Goal: Task Accomplishment & Management: Manage account settings

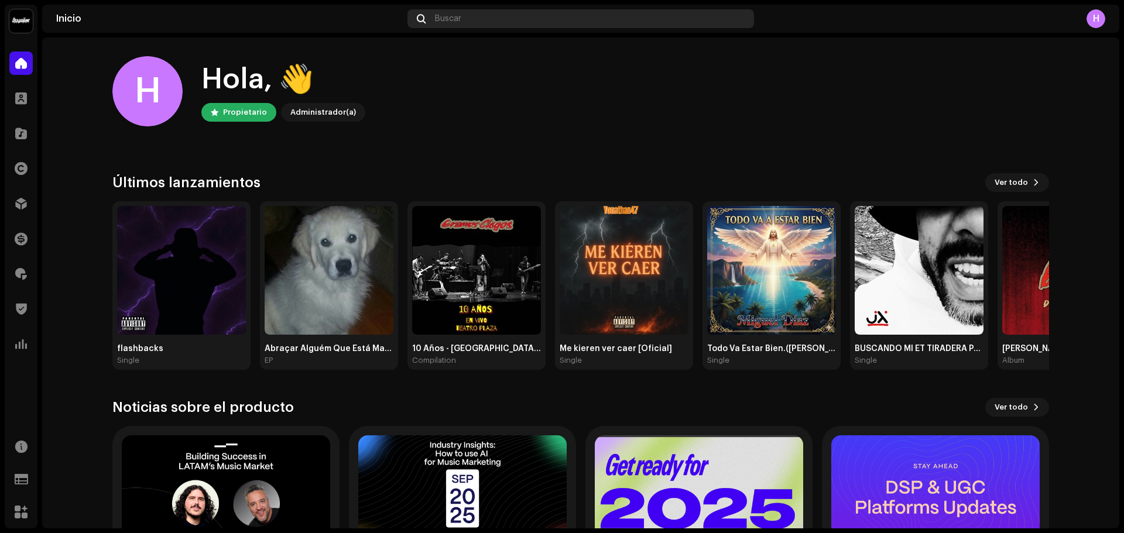
click at [455, 16] on span "Buscar" at bounding box center [448, 18] width 26 height 9
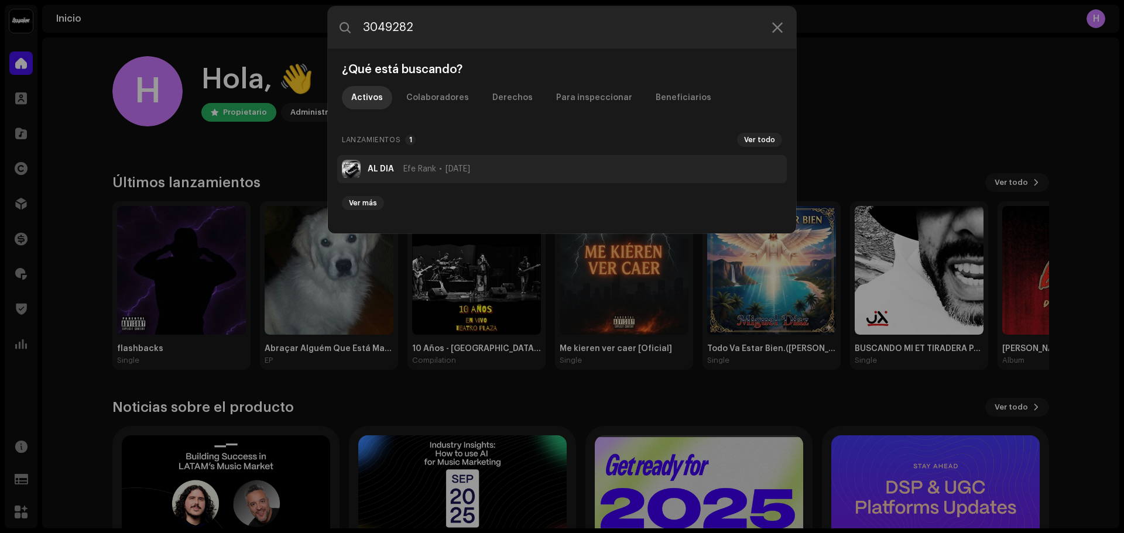
type input "3049282"
click at [378, 173] on li "AL DIA Efe Rank [DATE]" at bounding box center [562, 169] width 450 height 28
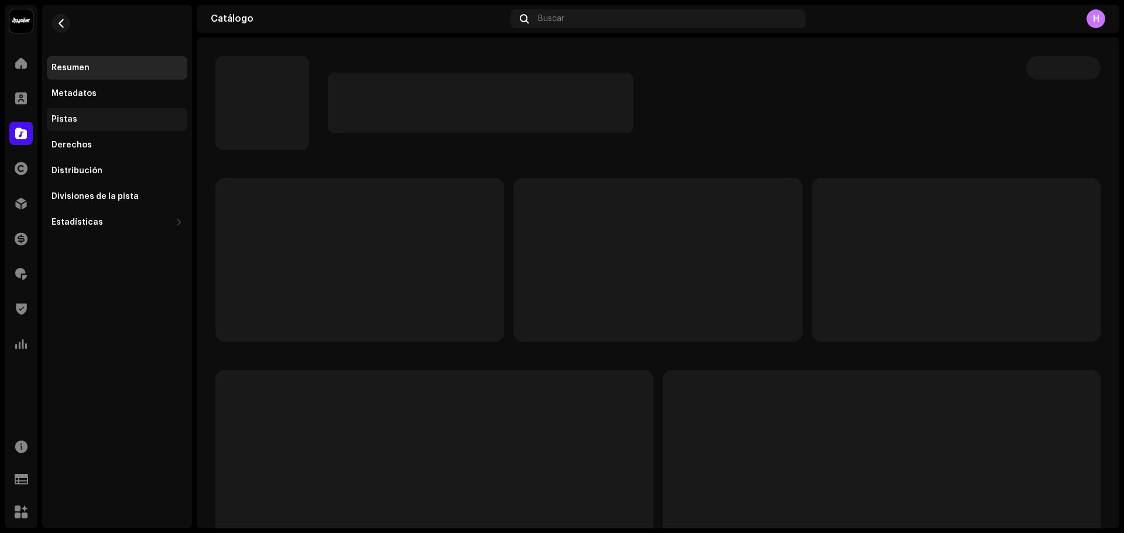
click at [91, 111] on div "Pistas" at bounding box center [117, 119] width 140 height 23
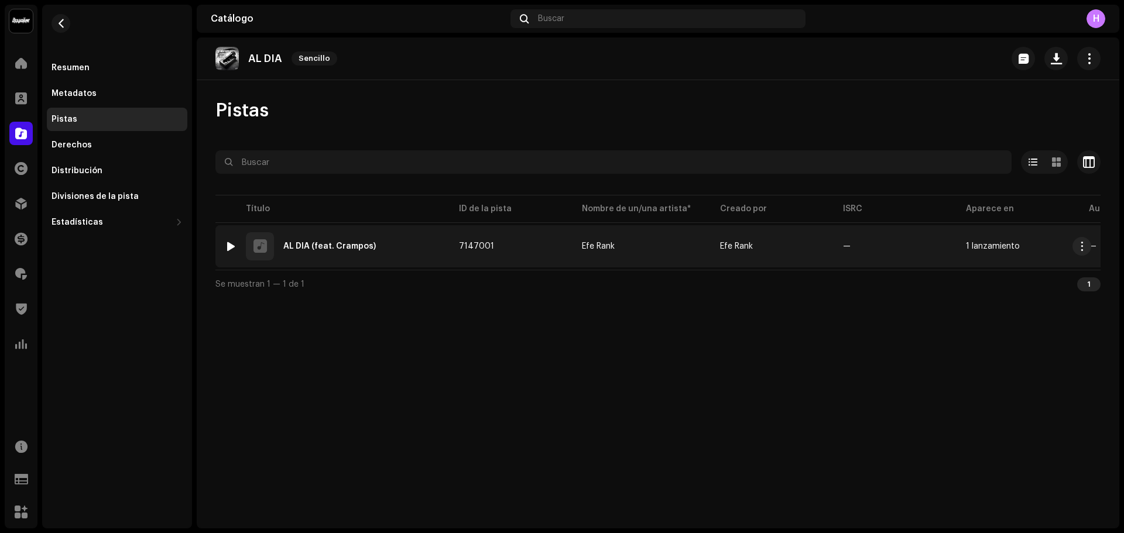
scroll to position [0, 256]
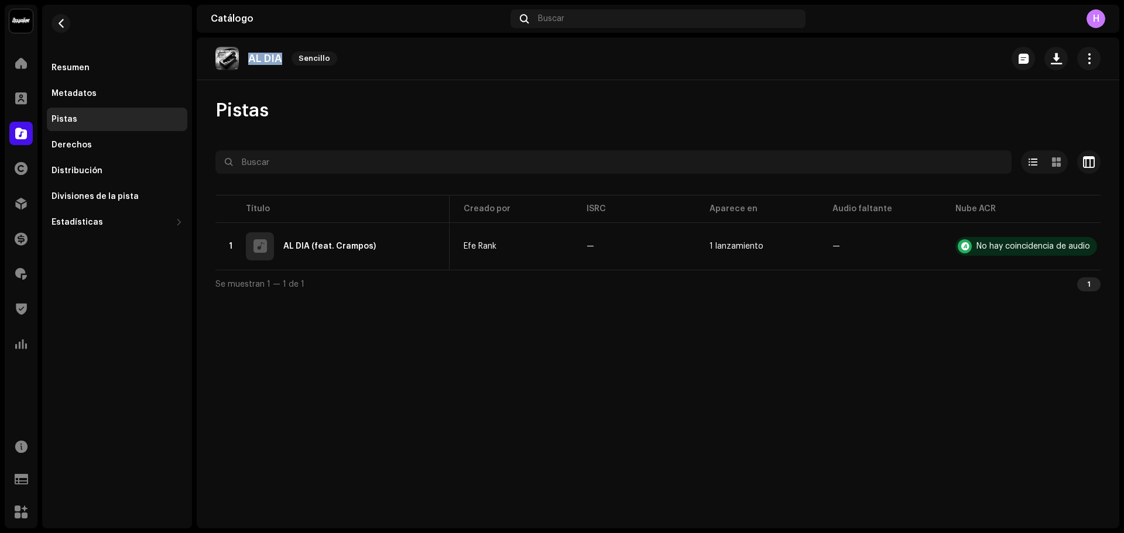
drag, startPoint x: 247, startPoint y: 59, endPoint x: 284, endPoint y: 56, distance: 37.5
click at [284, 56] on div "AL DIA Sencillo" at bounding box center [278, 58] width 126 height 23
copy p "AL DIA"
click at [19, 203] on span at bounding box center [21, 203] width 12 height 9
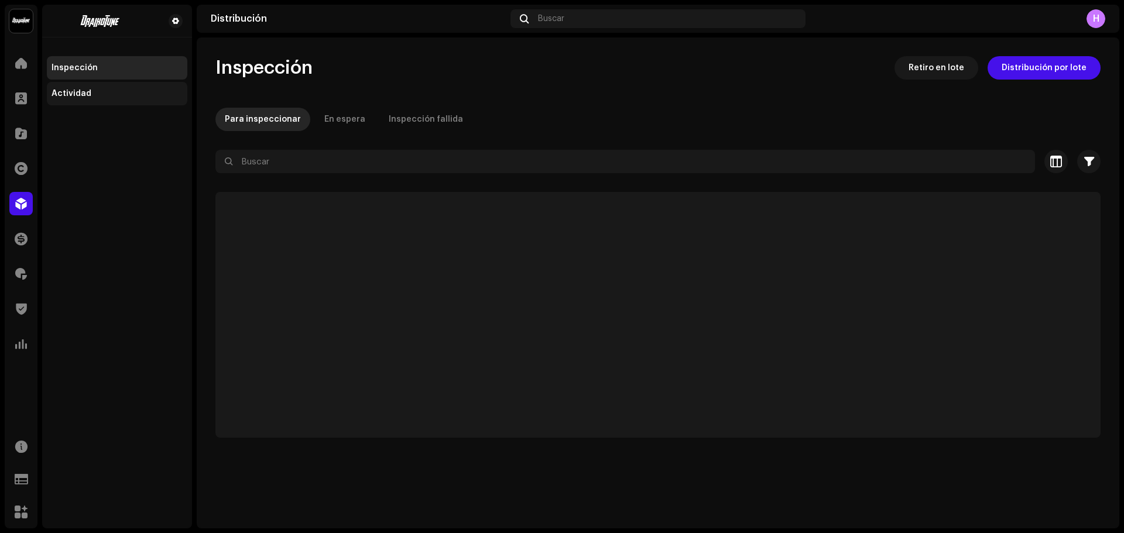
click at [98, 95] on div "Actividad" at bounding box center [117, 93] width 131 height 9
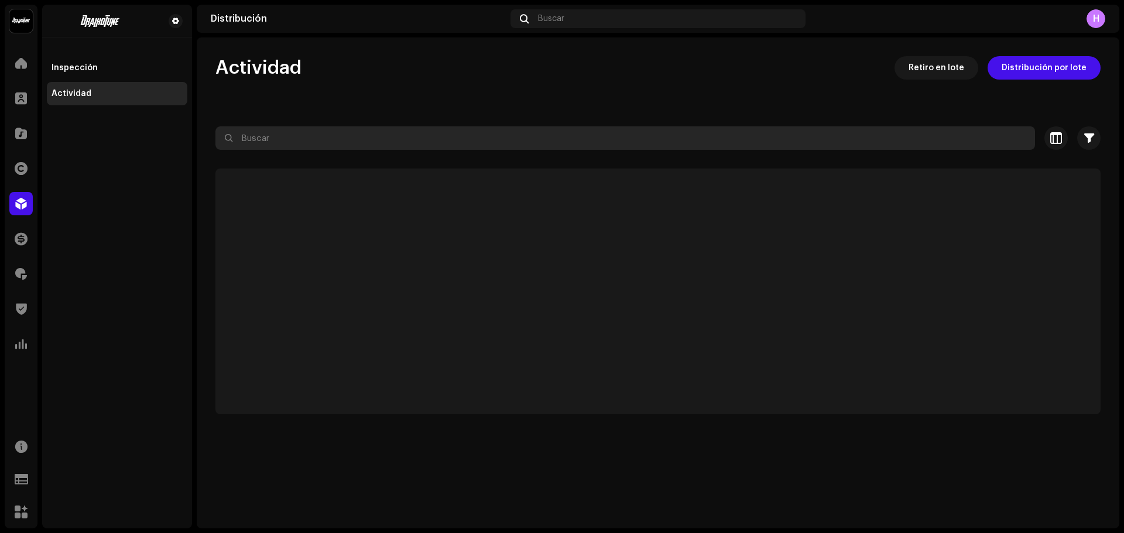
click at [298, 142] on input "text" at bounding box center [624, 137] width 819 height 23
paste input "AL DIA"
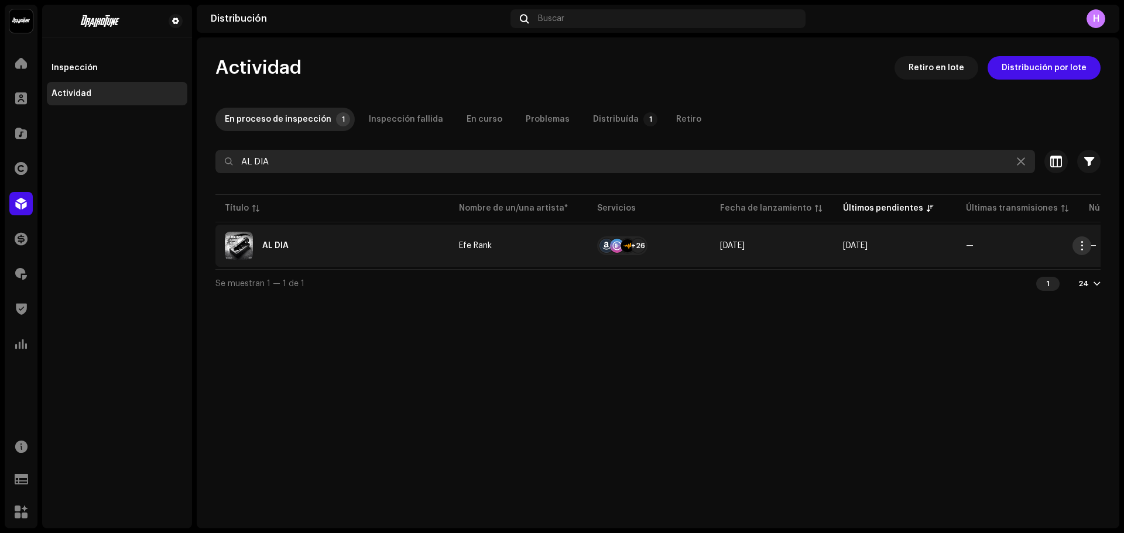
type input "AL DIA"
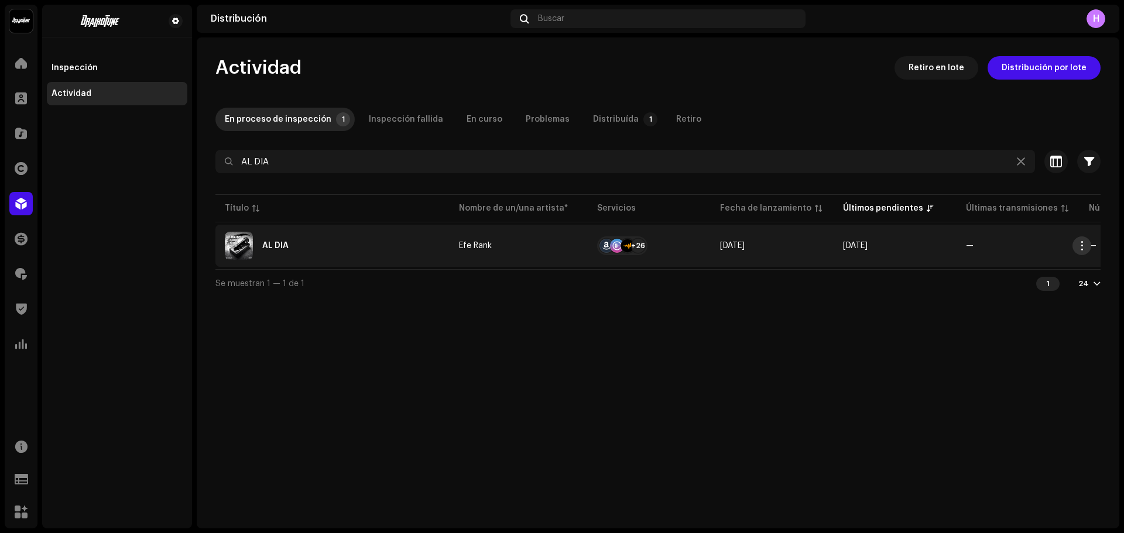
click at [1079, 248] on span "button" at bounding box center [1082, 245] width 9 height 9
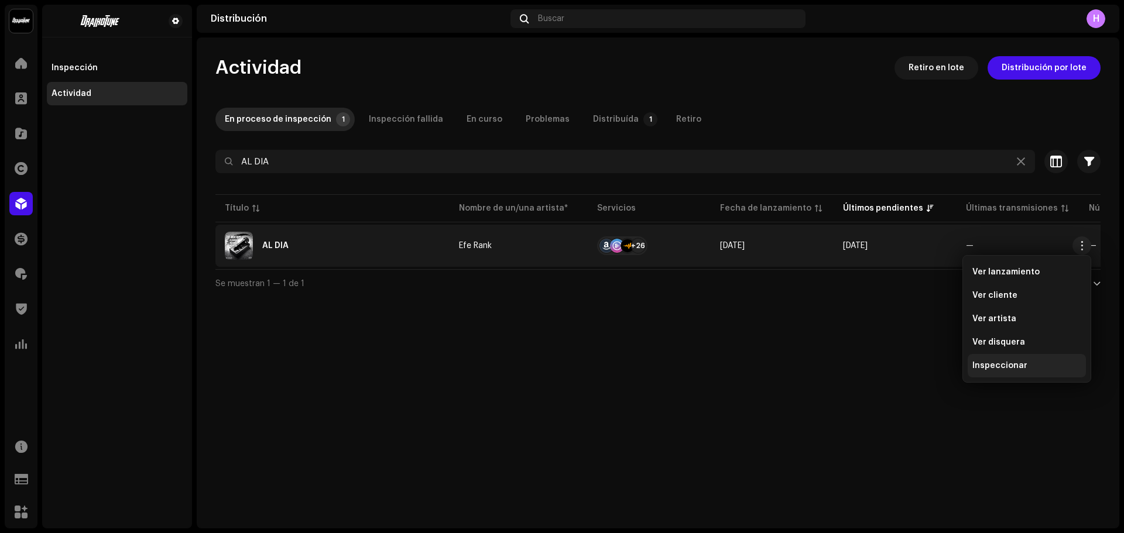
click at [994, 362] on span "Inspeccionar" at bounding box center [999, 365] width 55 height 9
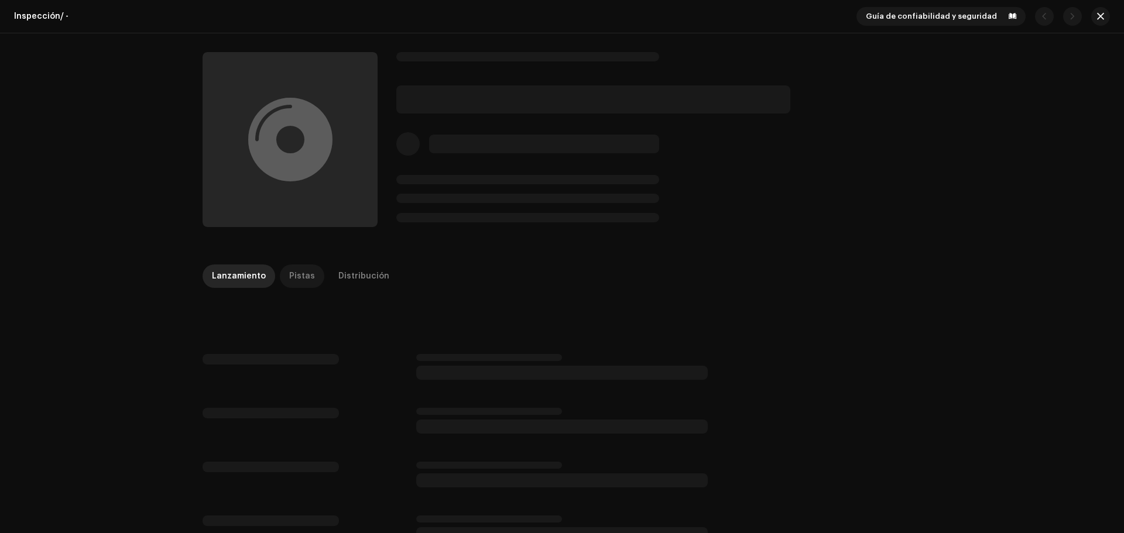
click at [298, 274] on div "Pistas" at bounding box center [302, 276] width 26 height 23
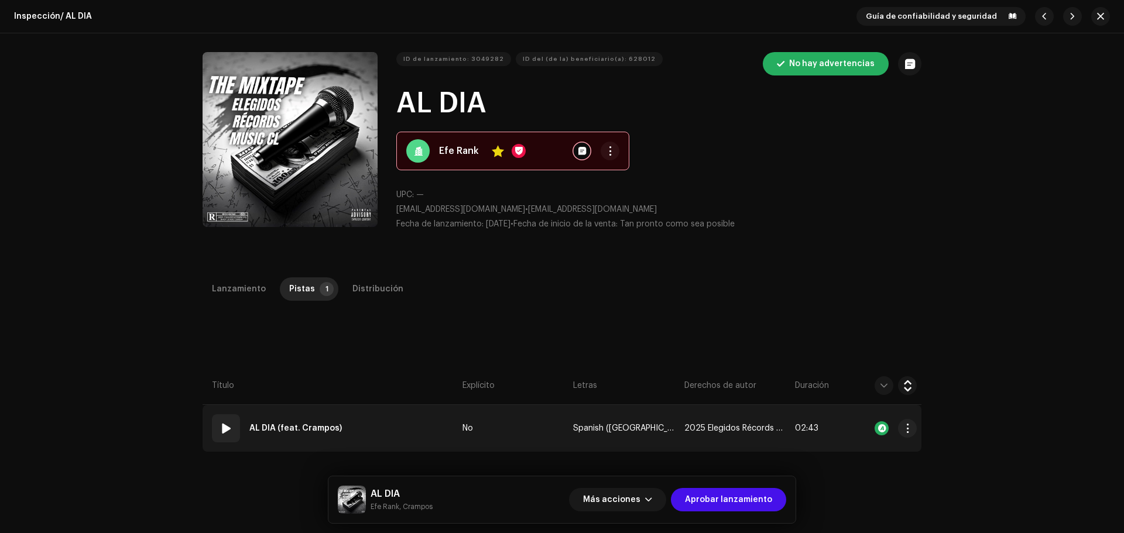
click at [225, 435] on span at bounding box center [226, 428] width 14 height 14
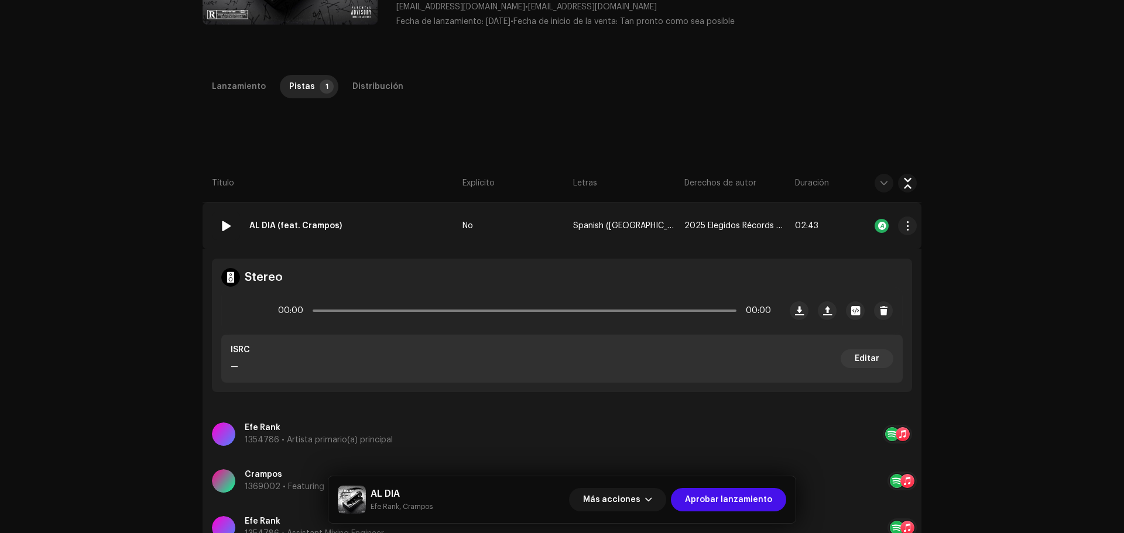
scroll to position [203, 0]
click at [251, 304] on div at bounding box center [245, 310] width 28 height 28
click at [339, 307] on div "00:03 02:43" at bounding box center [524, 309] width 493 height 23
click at [339, 309] on p-slider at bounding box center [525, 310] width 424 height 2
click at [374, 311] on p-slider at bounding box center [525, 310] width 424 height 2
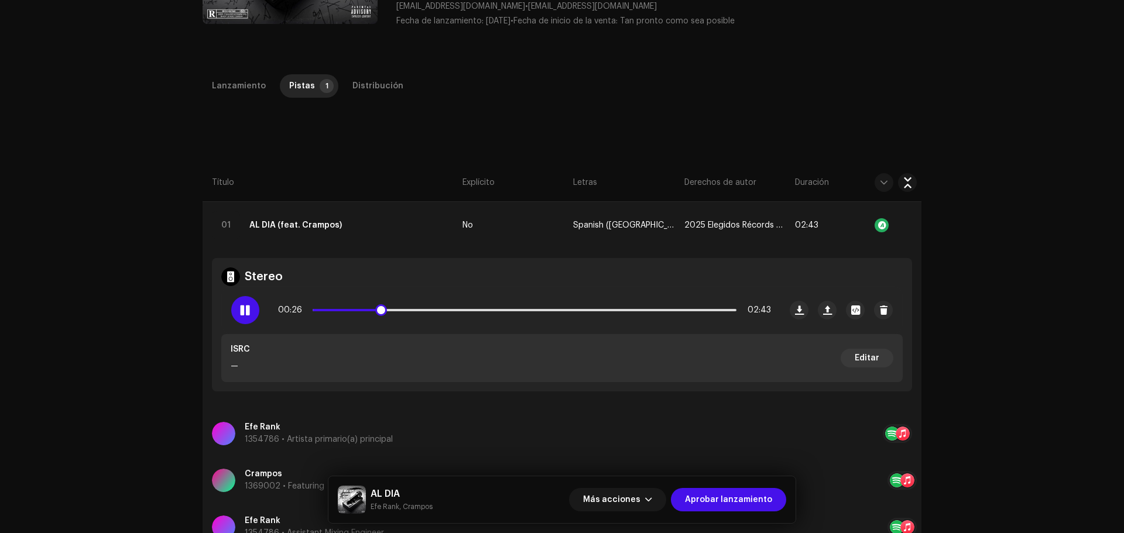
click at [244, 307] on span at bounding box center [245, 310] width 10 height 9
click at [735, 497] on span "Aprobar lanzamiento" at bounding box center [728, 499] width 87 height 23
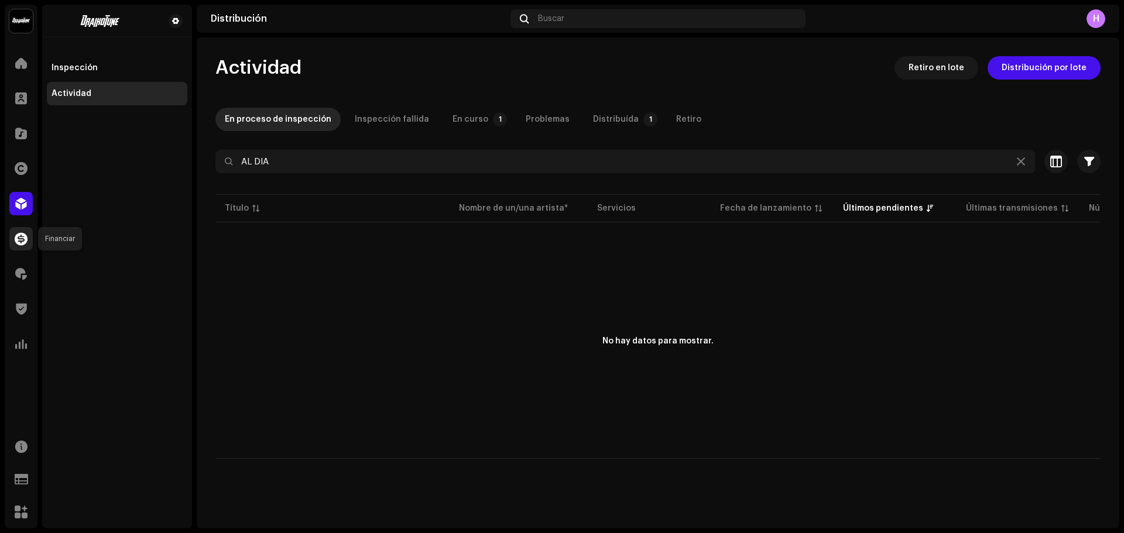
click at [15, 243] on span at bounding box center [21, 238] width 13 height 9
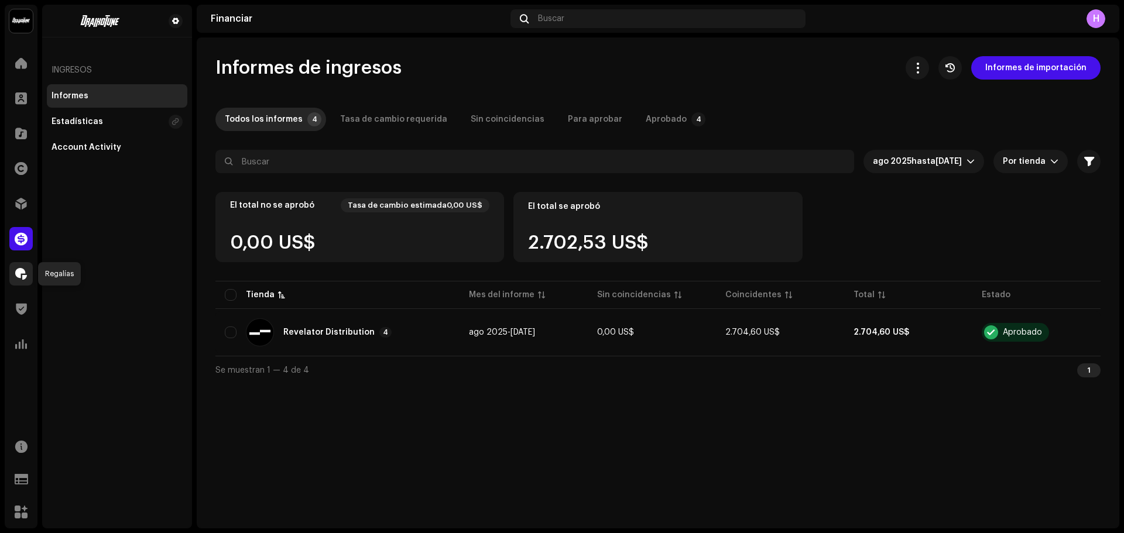
click at [17, 274] on span at bounding box center [21, 273] width 12 height 9
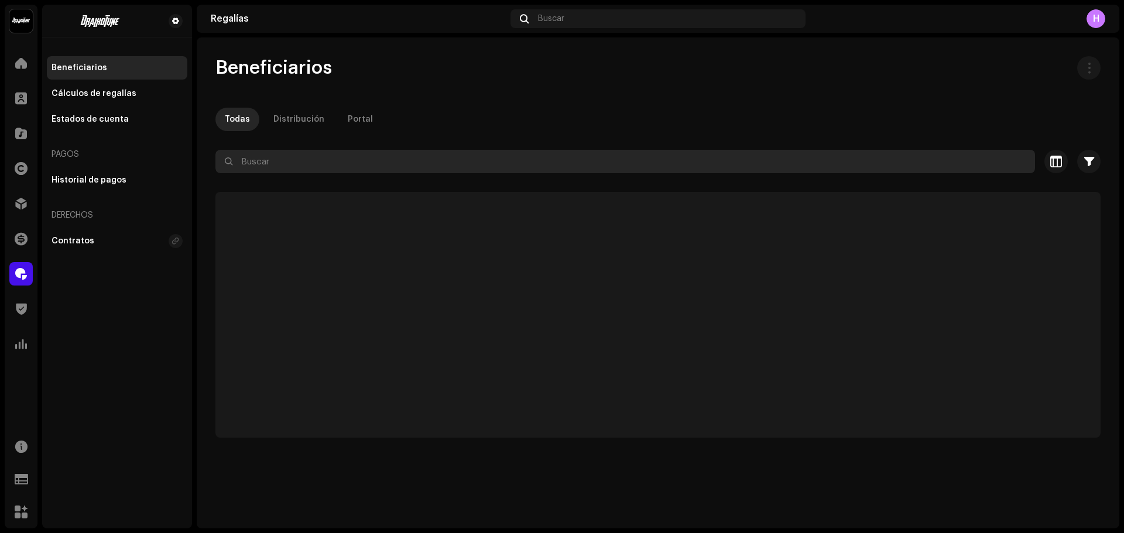
click at [261, 155] on input "text" at bounding box center [624, 161] width 819 height 23
paste input "[EMAIL_ADDRESS][DOMAIN_NAME]"
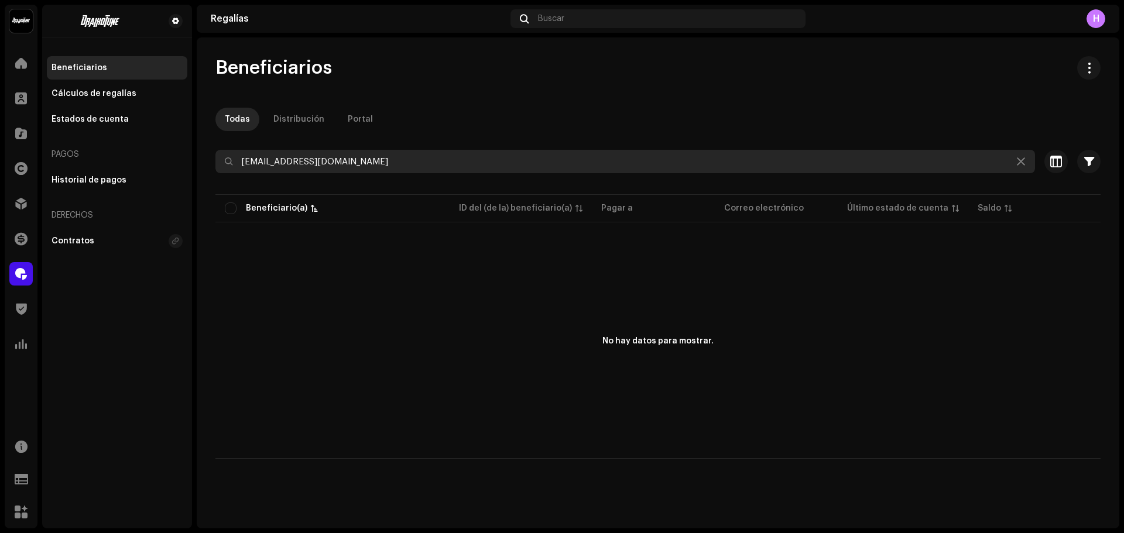
type input "[EMAIL_ADDRESS][DOMAIN_NAME]"
drag, startPoint x: 379, startPoint y: 158, endPoint x: 0, endPoint y: 140, distance: 379.7
click at [0, 140] on div "Draikotune Music Distribution SAC Inicio Clientes Catálogo Derechos Distribució…" at bounding box center [562, 266] width 1124 height 533
paste input "[EMAIL_ADDRESS][DOMAIN_NAME]"
type input "[EMAIL_ADDRESS][DOMAIN_NAME]"
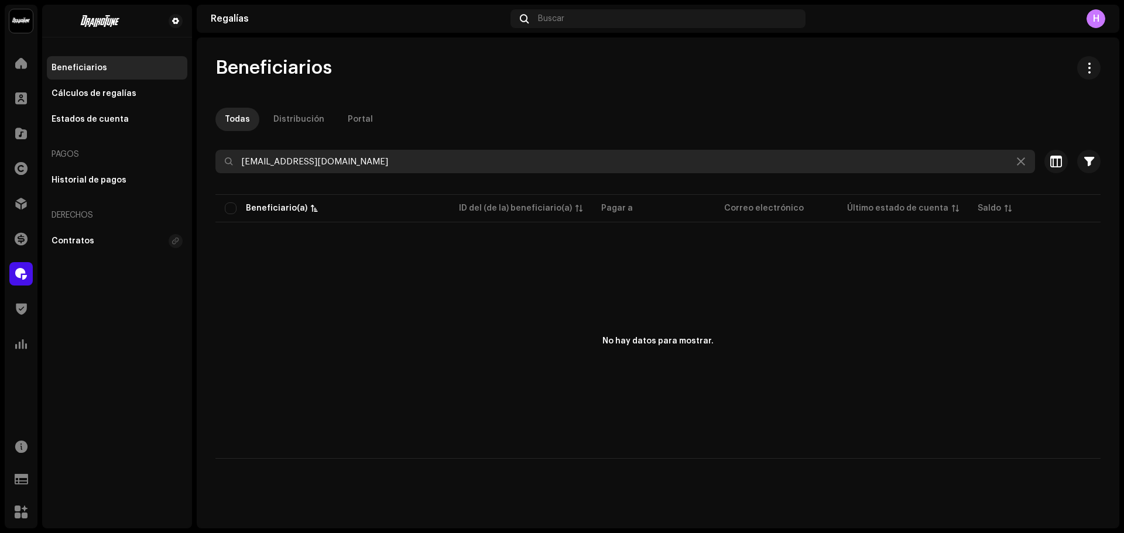
drag, startPoint x: 328, startPoint y: 165, endPoint x: 141, endPoint y: 143, distance: 188.6
click at [141, 143] on div "Draikotune Music Distribution SAC Inicio Clientes Catálogo Derechos Distribució…" at bounding box center [562, 266] width 1124 height 533
paste input "[EMAIL_ADDRESS][DOMAIN_NAME]"
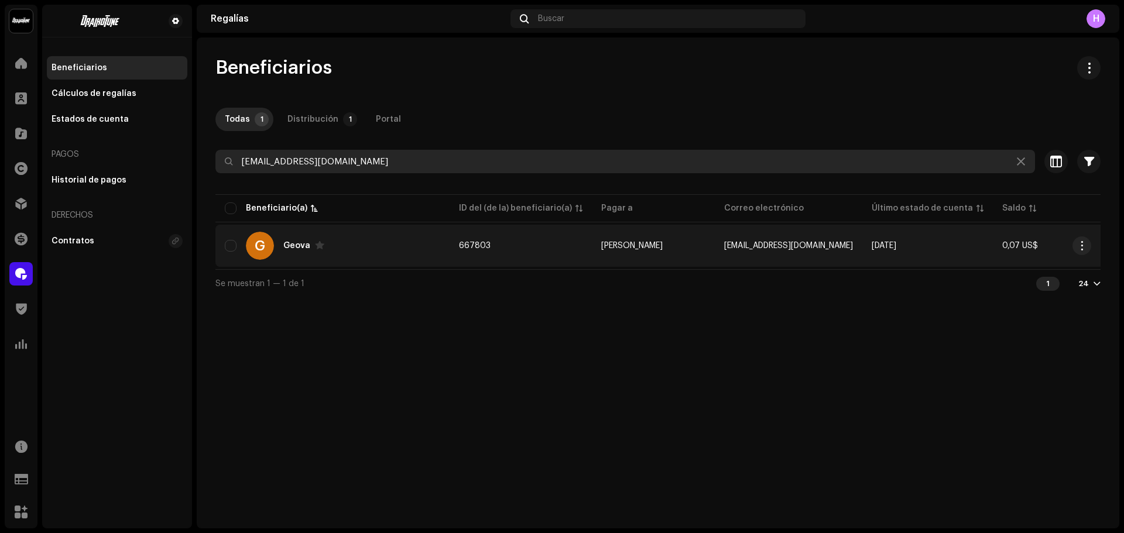
type input "[EMAIL_ADDRESS][DOMAIN_NAME]"
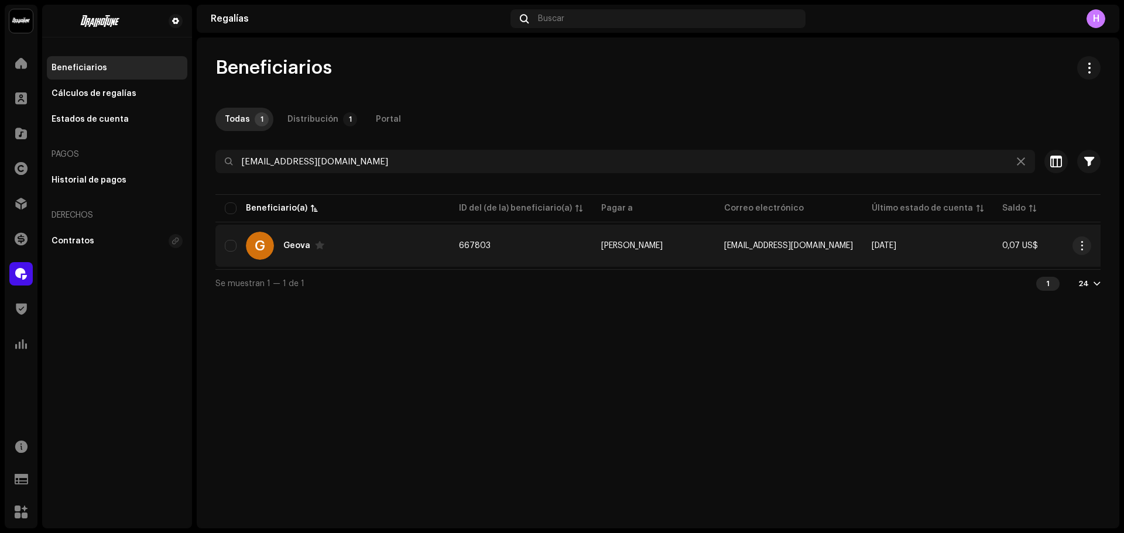
click at [570, 261] on td "667803" at bounding box center [521, 246] width 142 height 42
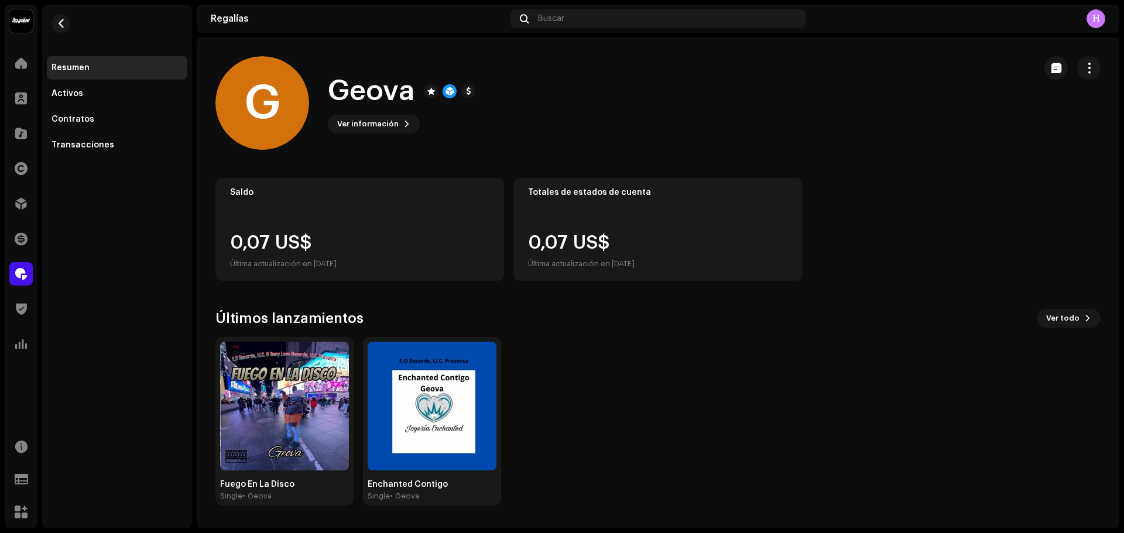
click at [15, 19] on img at bounding box center [20, 20] width 23 height 23
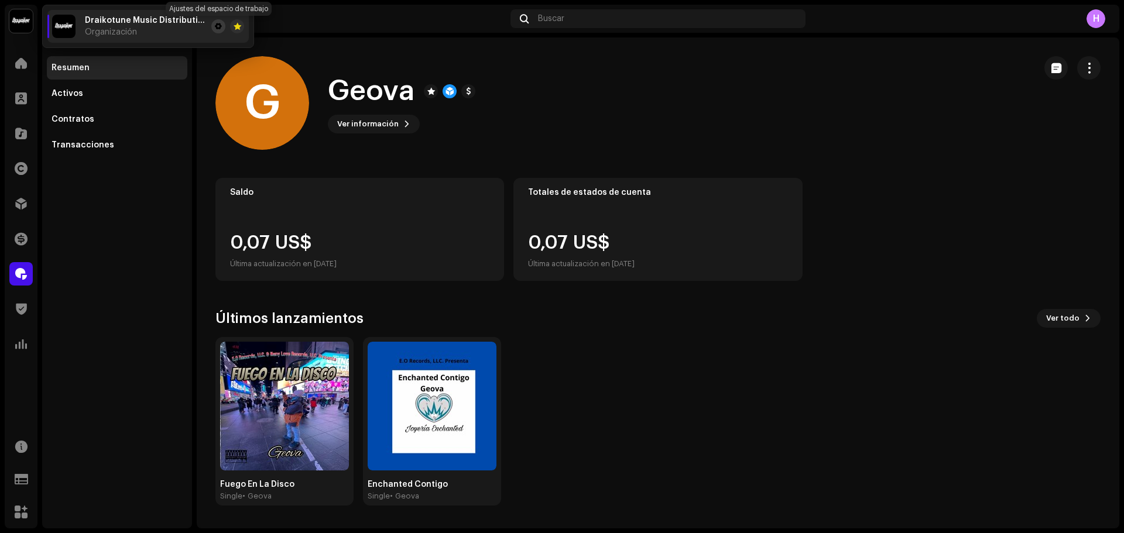
click at [219, 22] on span at bounding box center [218, 26] width 7 height 9
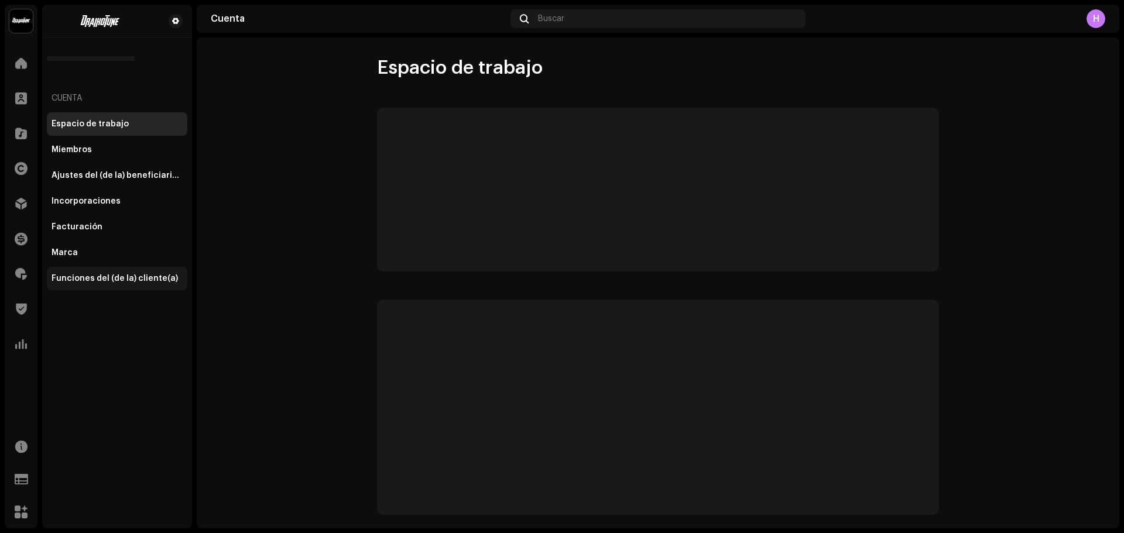
click at [121, 275] on div "Funciones del (de la) cliente(a)" at bounding box center [115, 278] width 126 height 9
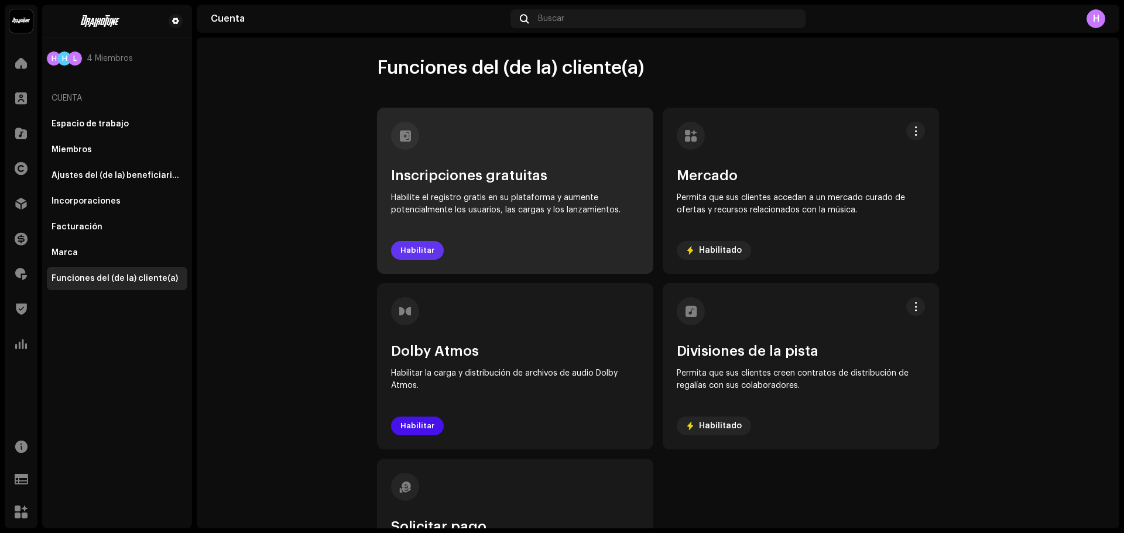
click at [415, 254] on span "Habilitar" at bounding box center [417, 250] width 34 height 23
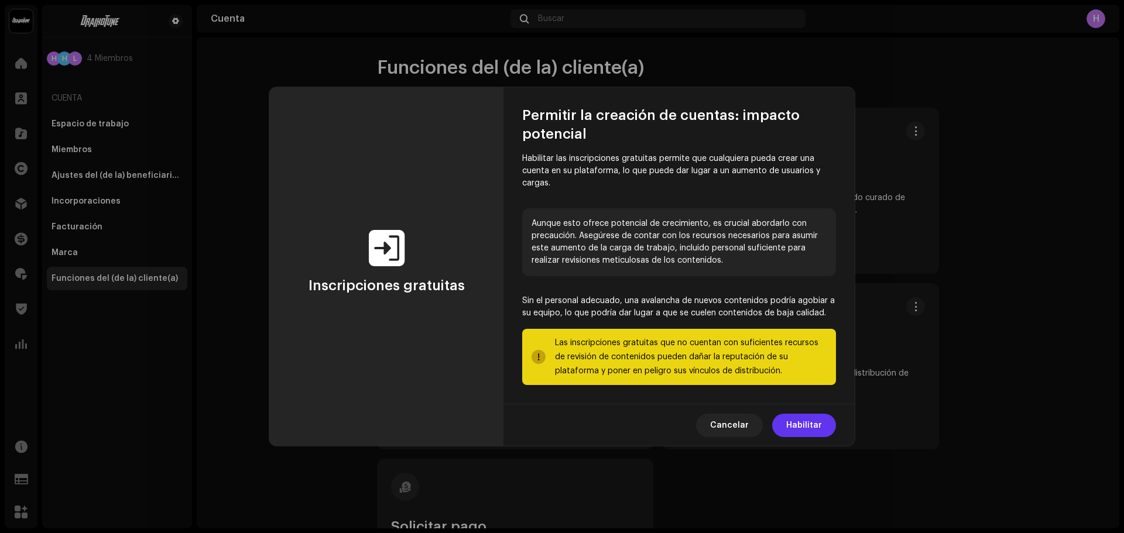
click at [815, 416] on span "Habilitar" at bounding box center [804, 425] width 36 height 23
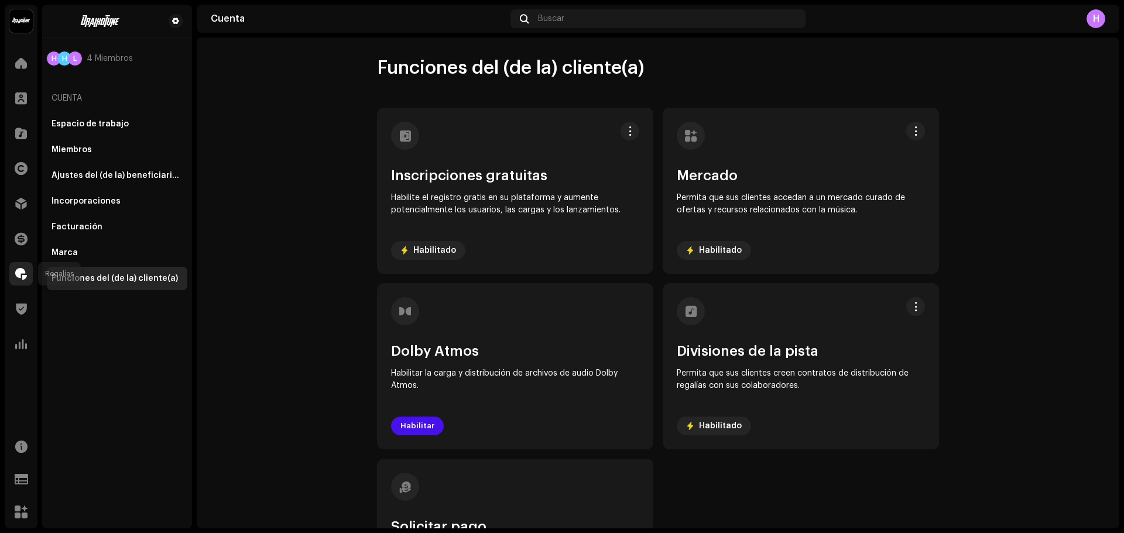
click at [15, 276] on span at bounding box center [21, 273] width 12 height 9
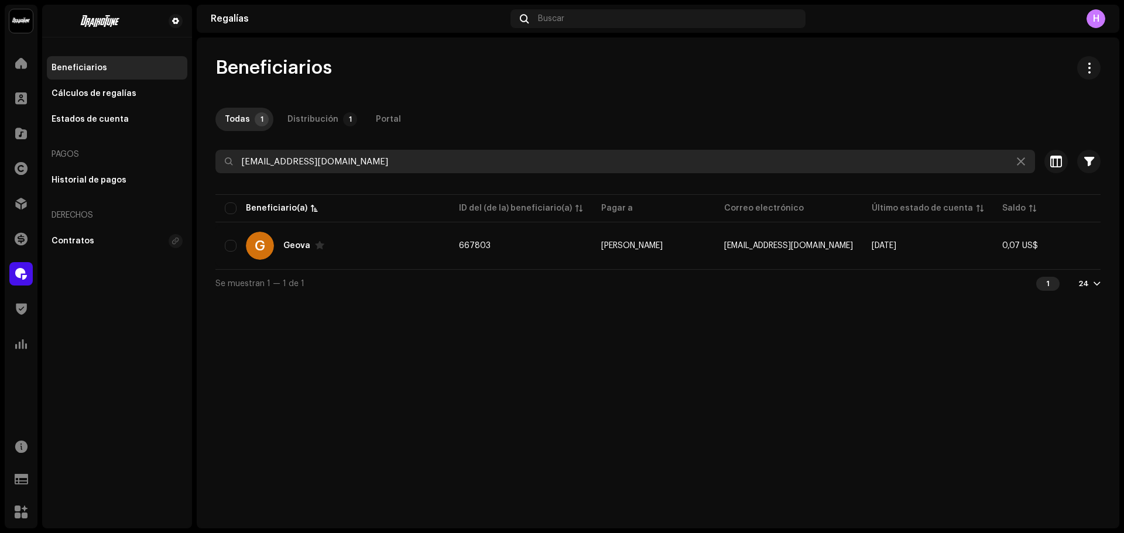
drag, startPoint x: 372, startPoint y: 163, endPoint x: 66, endPoint y: 136, distance: 307.9
click at [66, 136] on div "Draikotune Music Distribution SAC Inicio Clientes Catálogo Derechos Distribució…" at bounding box center [562, 266] width 1124 height 533
paste input "[EMAIL_ADDRESS][DOMAIN_NAME]"
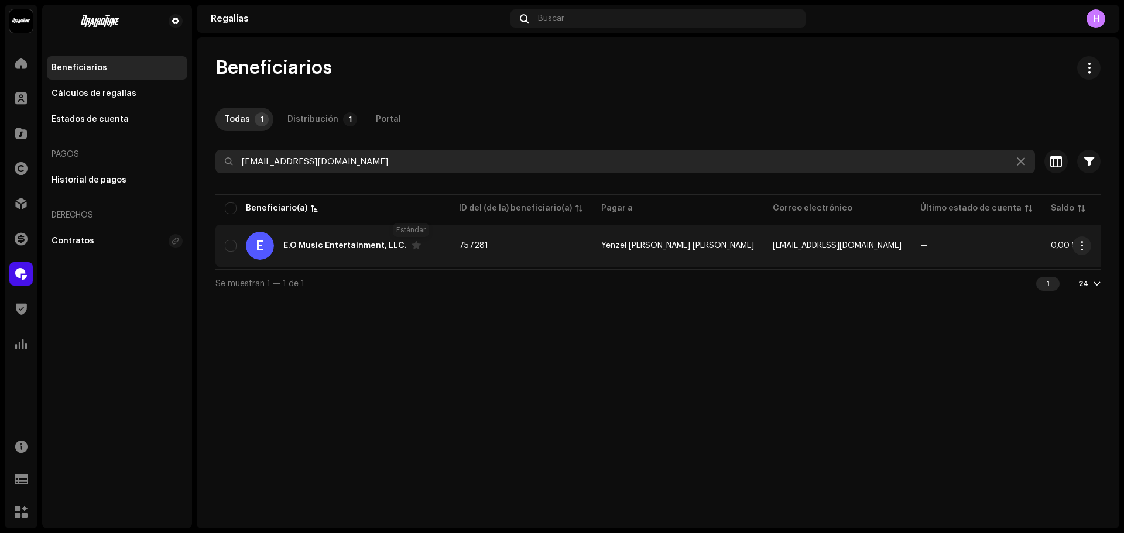
type input "[EMAIL_ADDRESS][DOMAIN_NAME]"
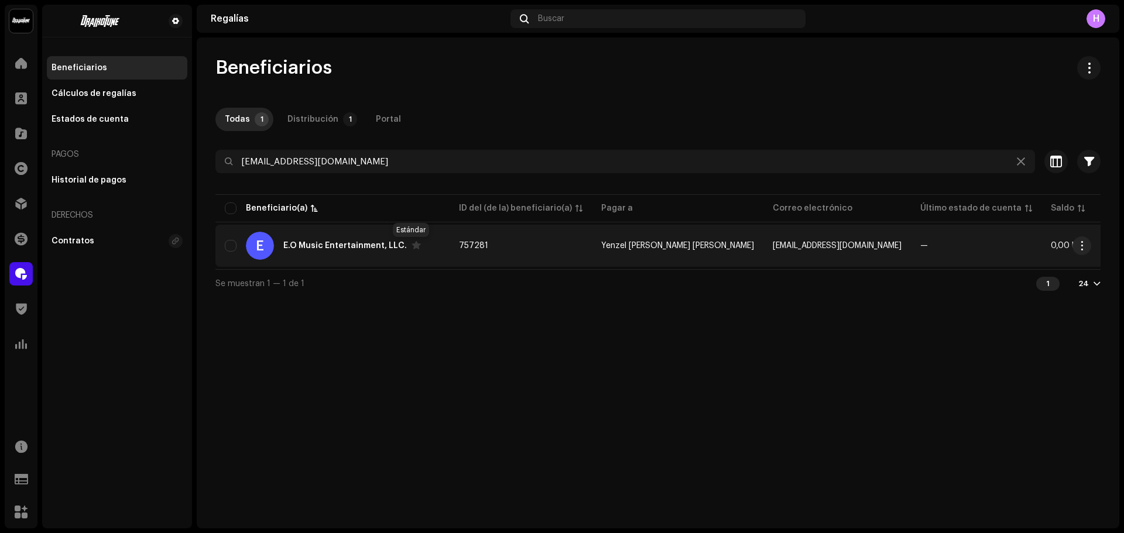
click at [411, 247] on span at bounding box center [415, 245] width 9 height 9
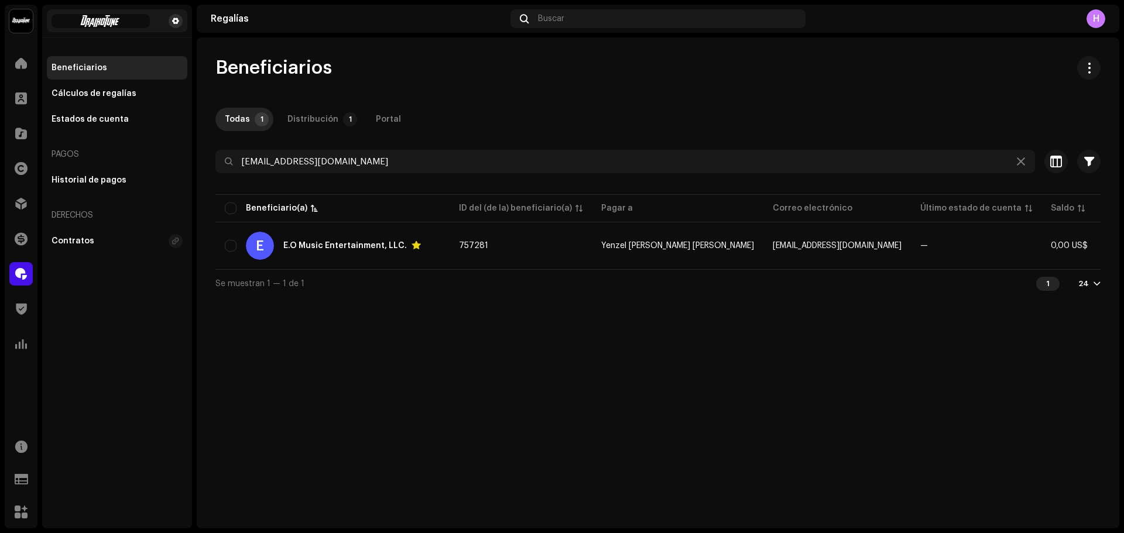
click at [176, 20] on span at bounding box center [175, 20] width 7 height 9
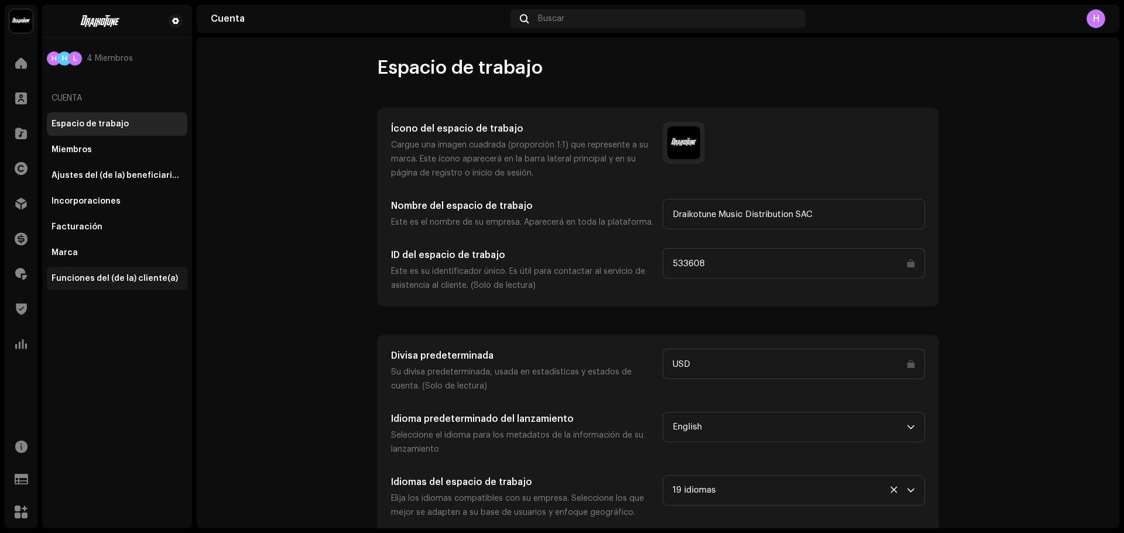
click at [131, 283] on div "Funciones del (de la) cliente(a)" at bounding box center [117, 278] width 140 height 23
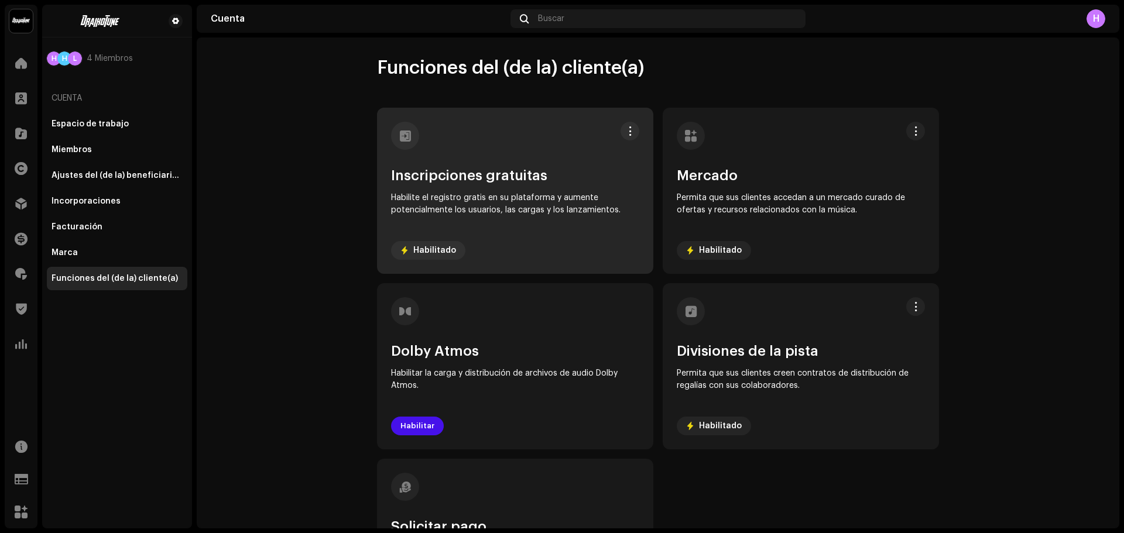
drag, startPoint x: 629, startPoint y: 126, endPoint x: 643, endPoint y: 145, distance: 22.6
click at [629, 127] on span at bounding box center [630, 130] width 9 height 9
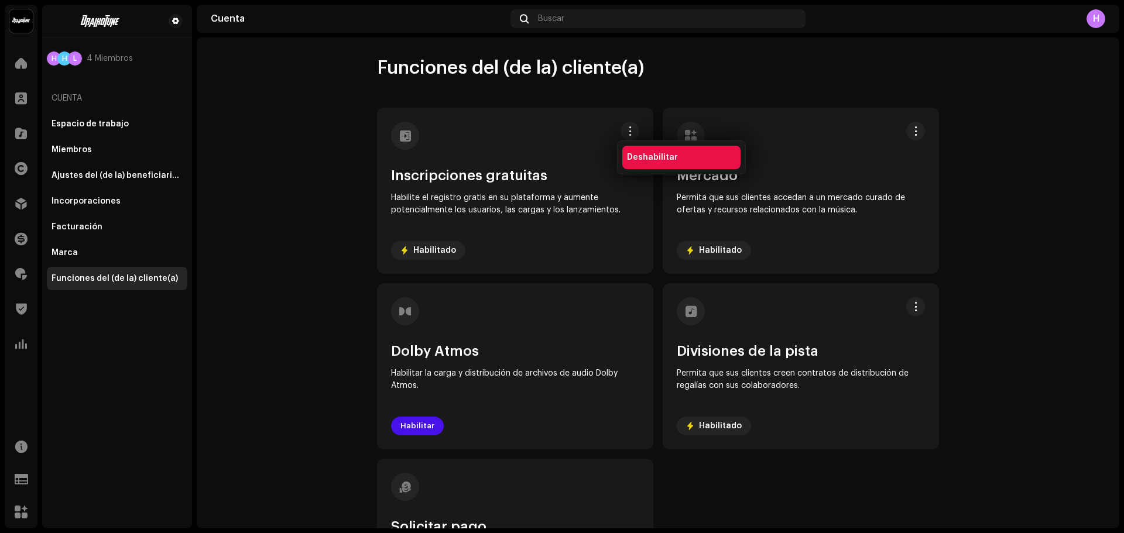
click at [658, 159] on span "Deshabilitar" at bounding box center [652, 157] width 51 height 9
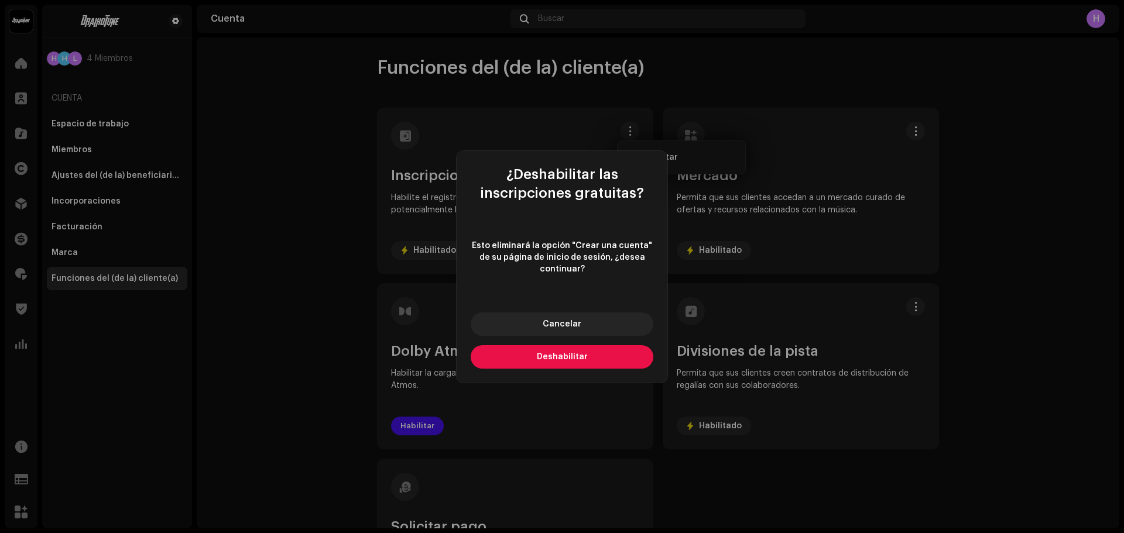
click at [555, 361] on button "Deshabilitar" at bounding box center [562, 356] width 183 height 23
